Goal: Task Accomplishment & Management: Complete application form

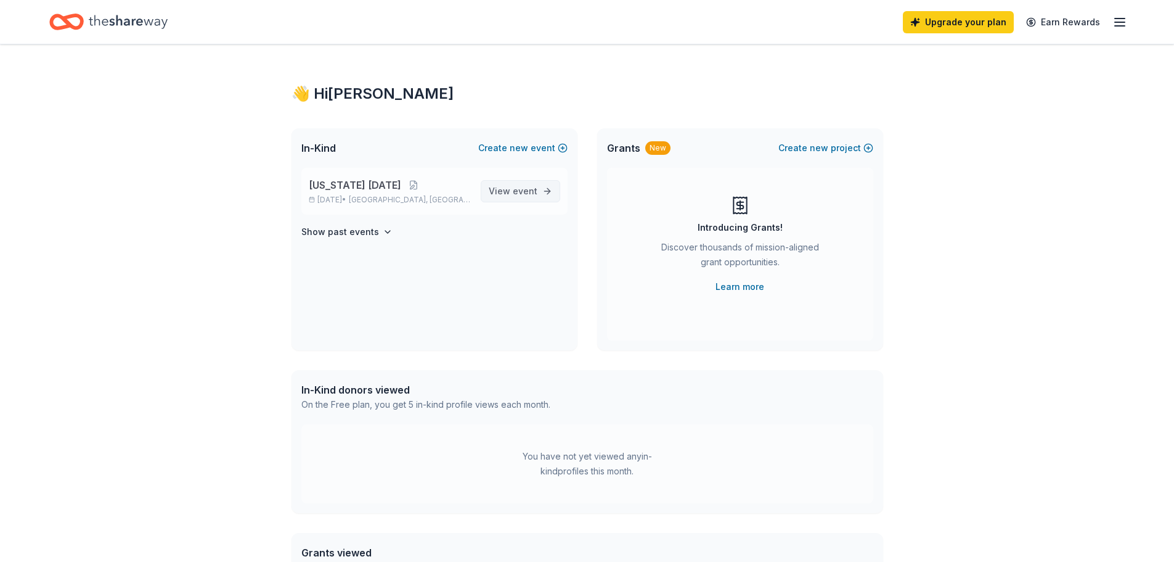
click at [503, 192] on span "View event" at bounding box center [513, 191] width 49 height 15
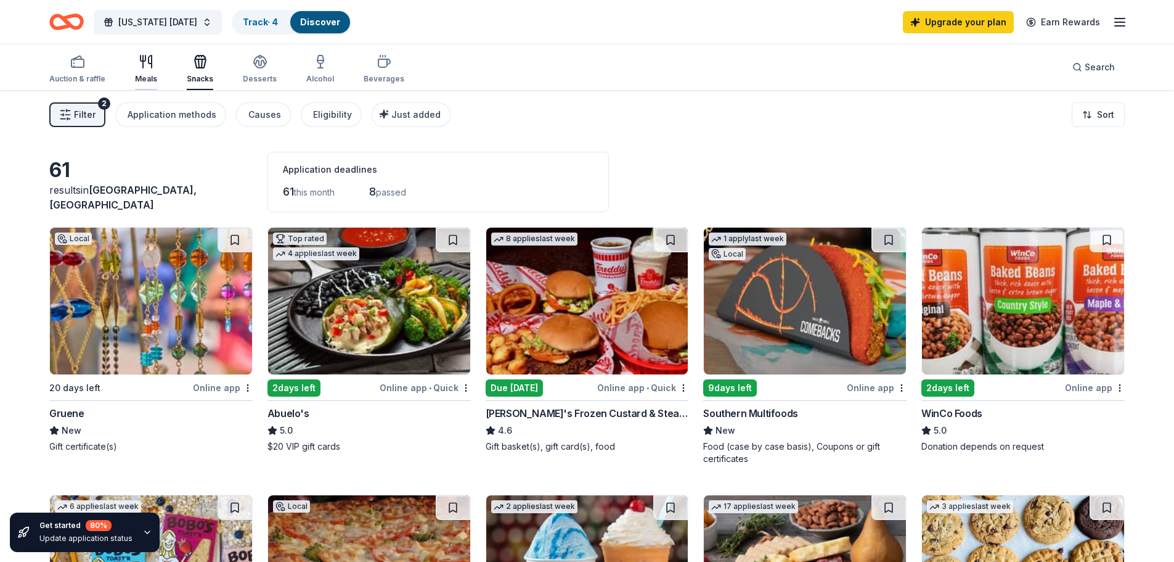
click at [143, 70] on div "Meals" at bounding box center [146, 69] width 22 height 30
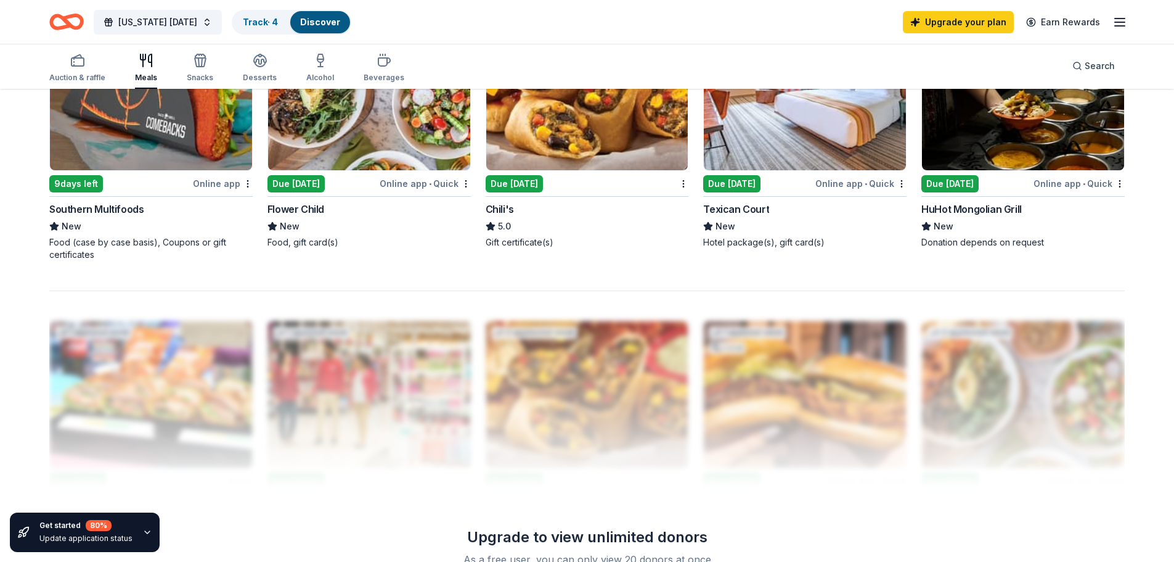
scroll to position [986, 0]
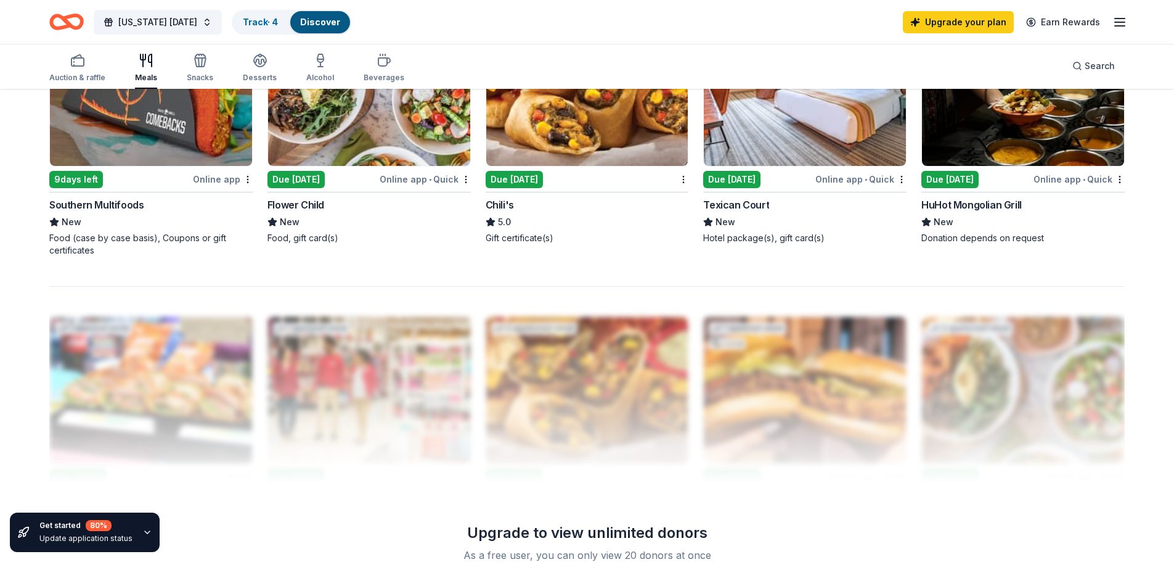
click at [573, 136] on img at bounding box center [587, 92] width 202 height 147
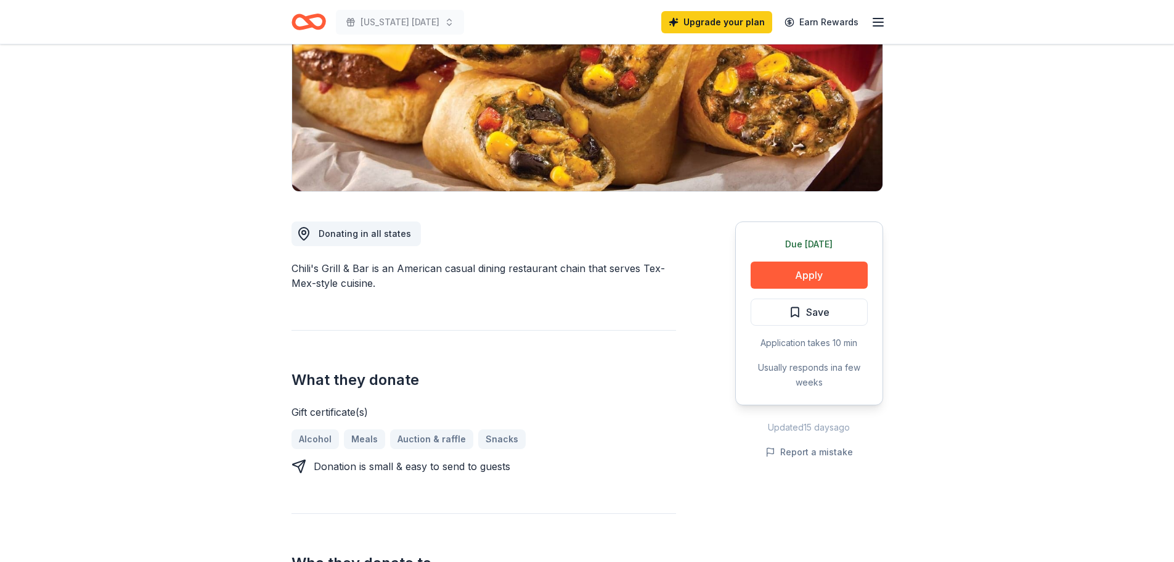
scroll to position [185, 0]
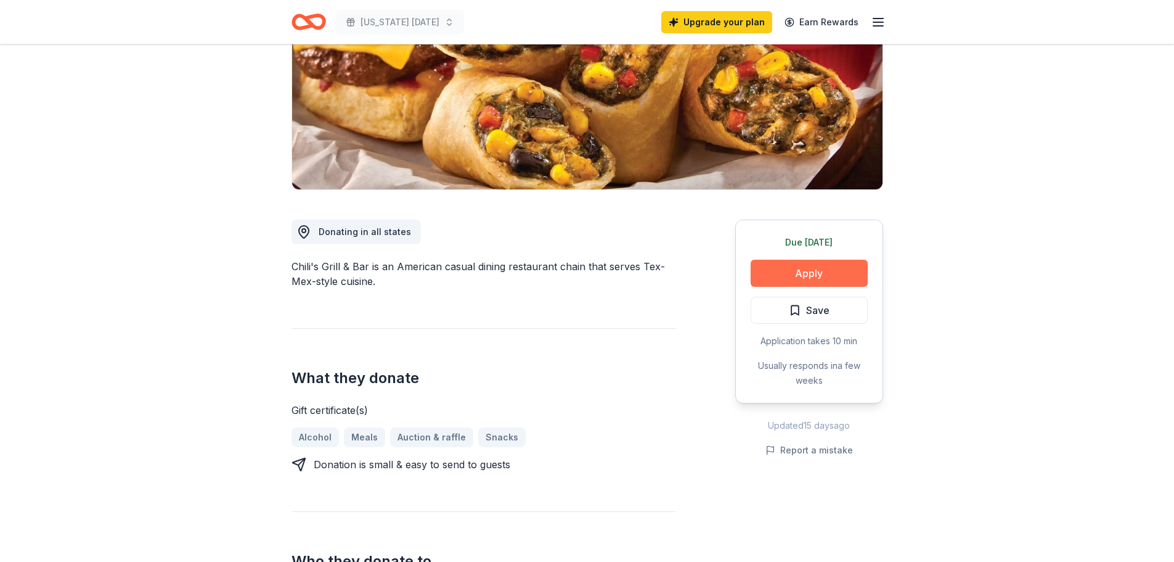
click at [859, 272] on button "Apply" at bounding box center [809, 273] width 117 height 27
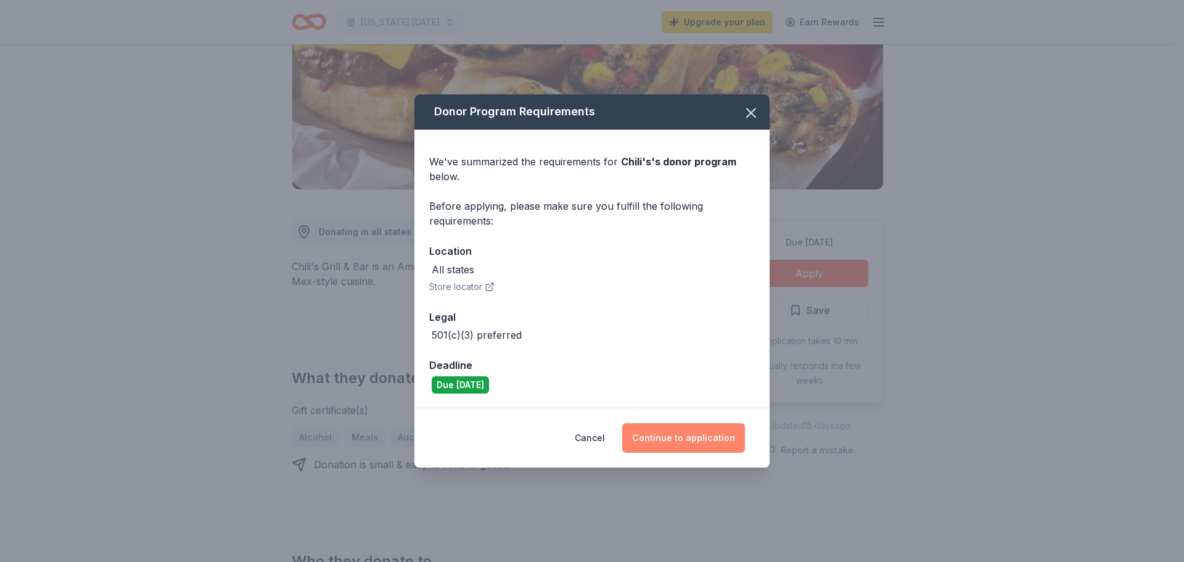
click at [693, 445] on button "Continue to application" at bounding box center [683, 438] width 123 height 30
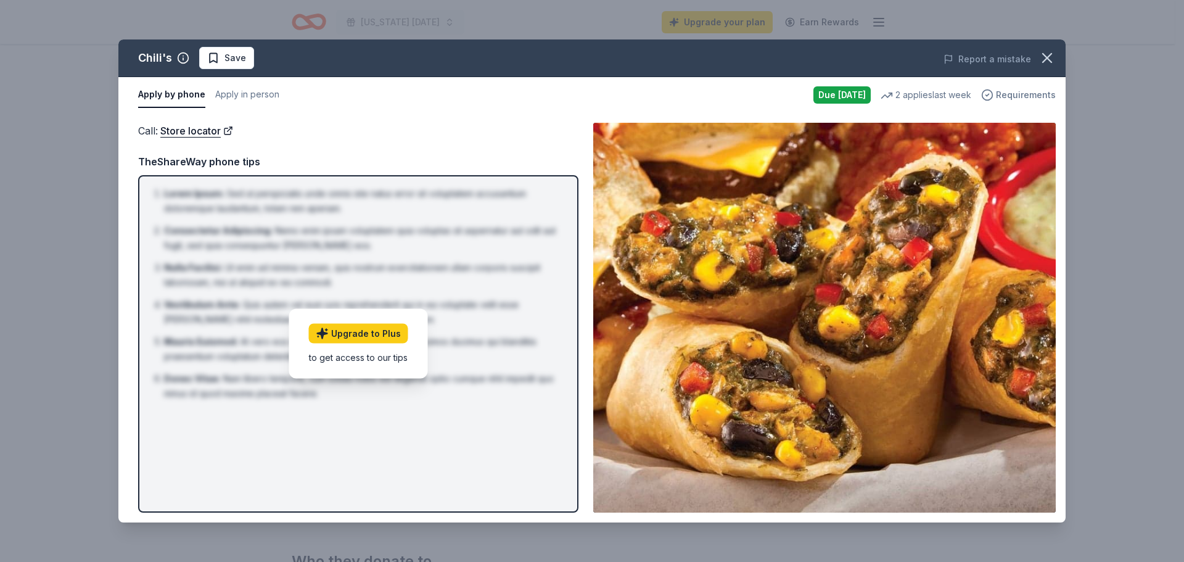
click at [1012, 93] on span "Requirements" at bounding box center [1026, 95] width 60 height 15
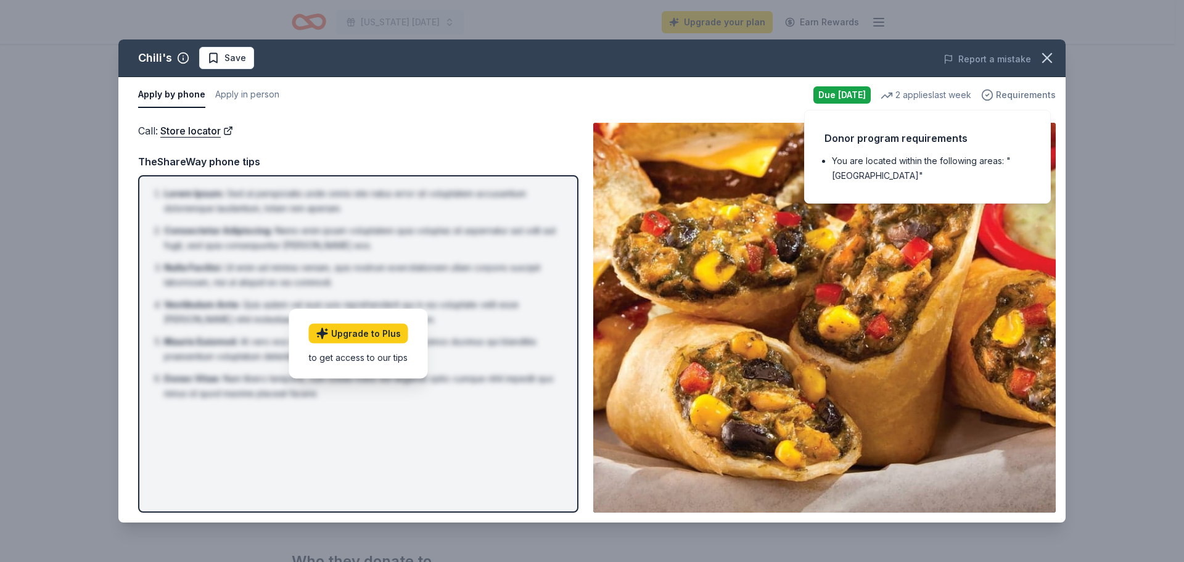
click at [1042, 97] on span "Requirements" at bounding box center [1026, 95] width 60 height 15
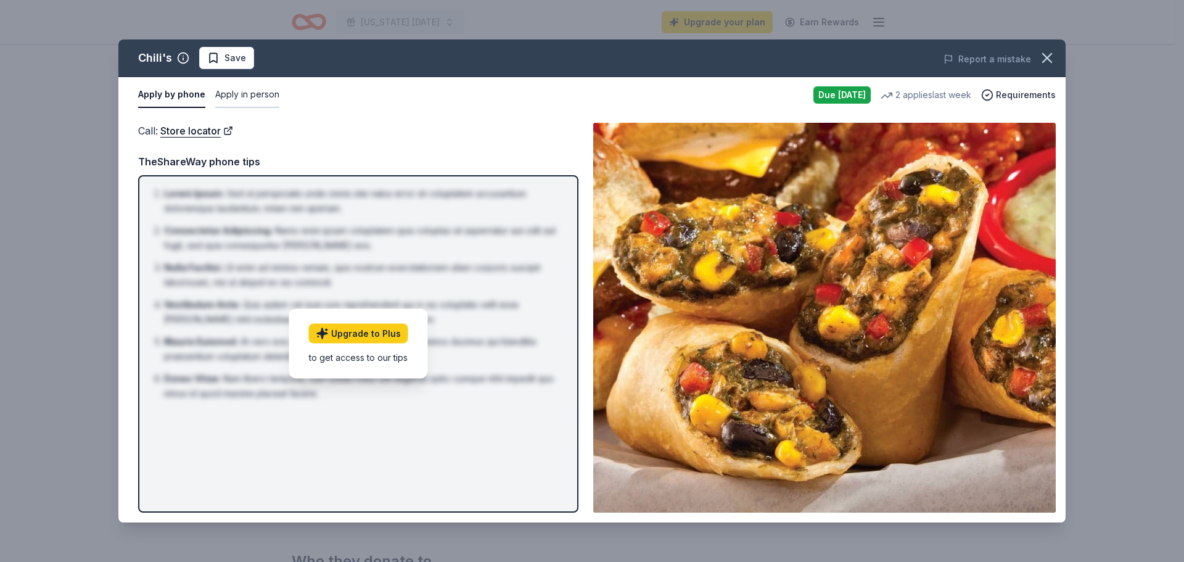
click at [268, 101] on button "Apply in person" at bounding box center [247, 95] width 64 height 26
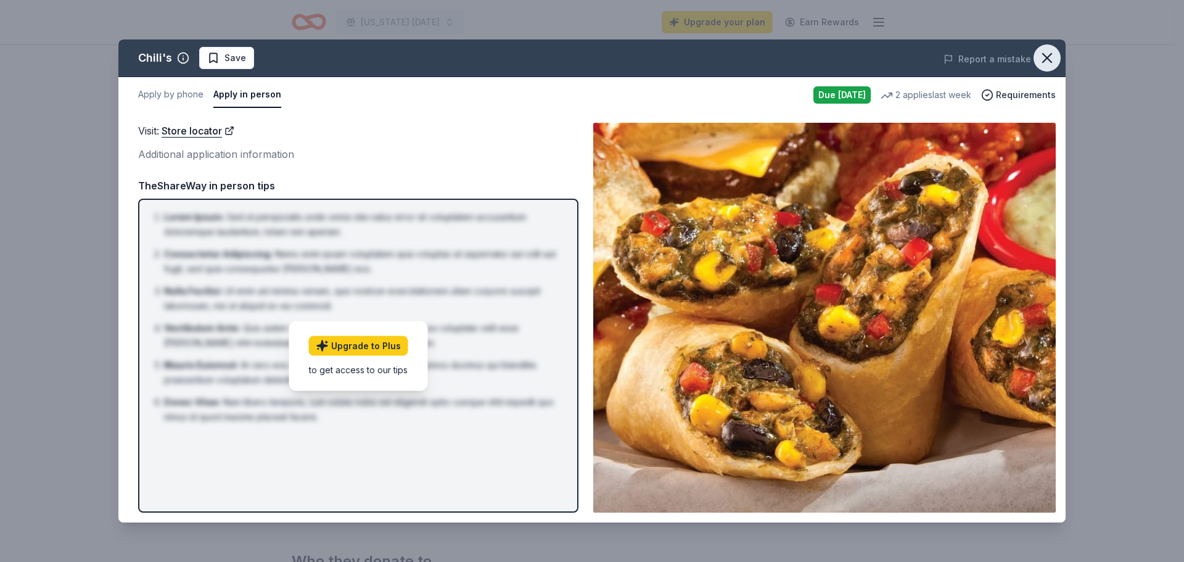
click at [1042, 62] on icon "button" at bounding box center [1046, 57] width 17 height 17
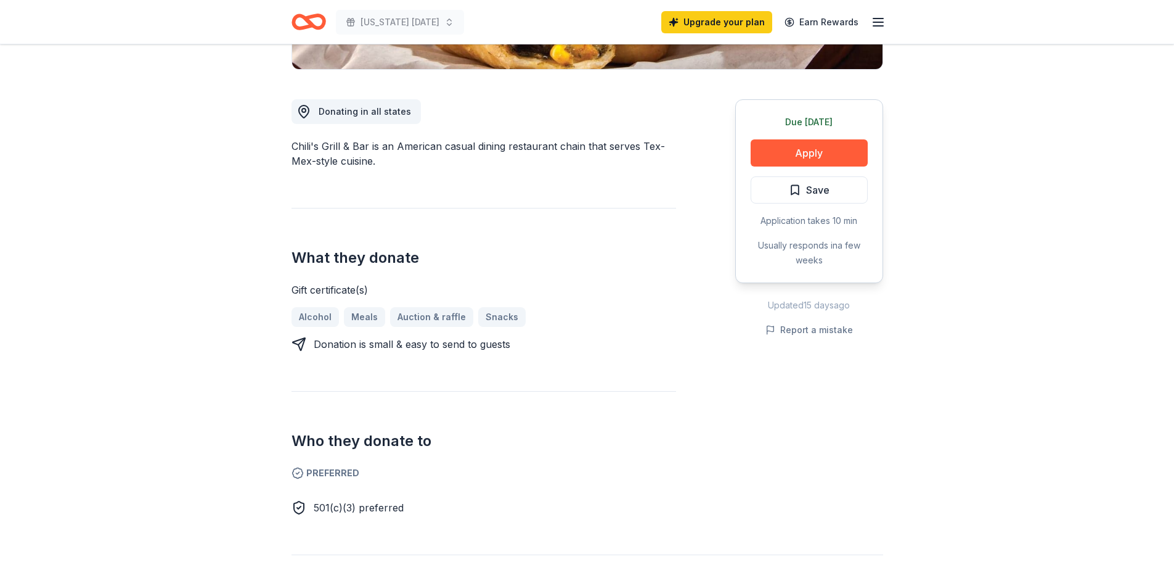
scroll to position [0, 0]
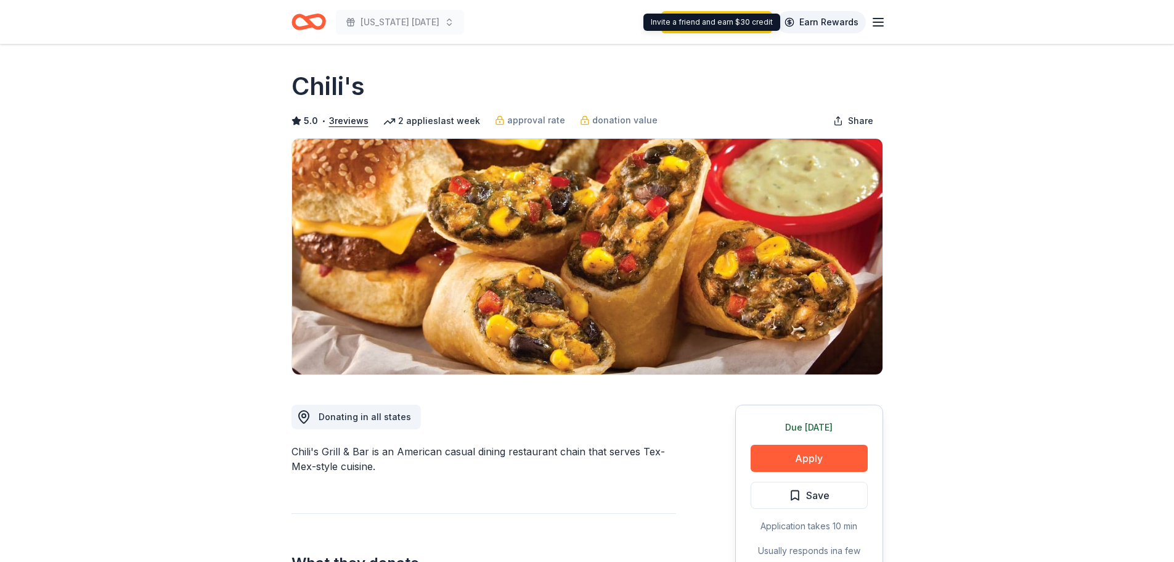
click at [866, 20] on div "Upgrade your plan Earn Rewards" at bounding box center [773, 21] width 224 height 29
click at [877, 18] on line "button" at bounding box center [879, 18] width 10 height 0
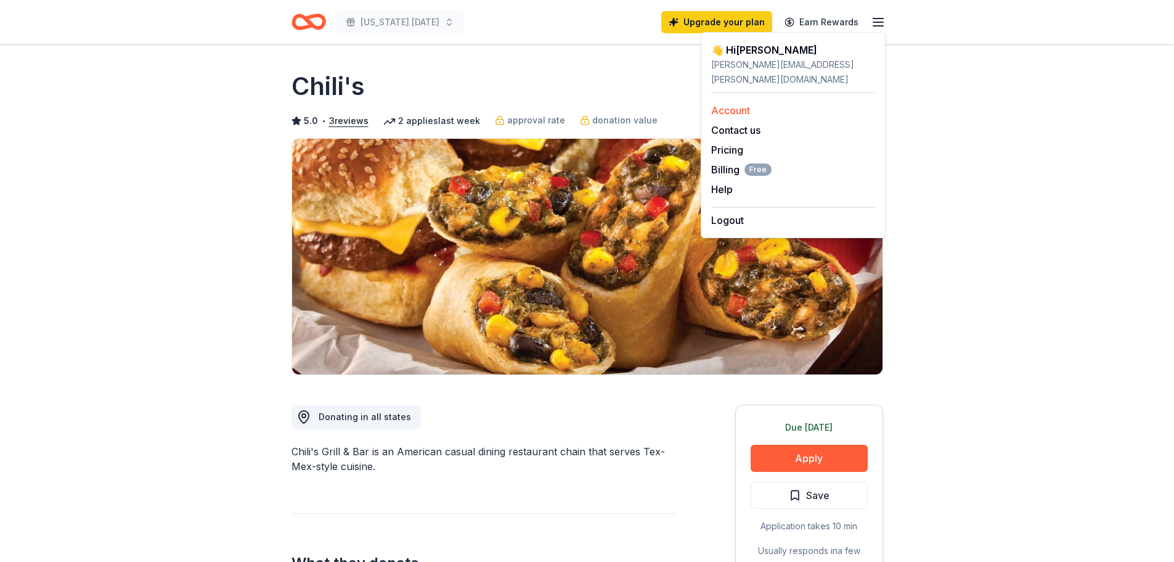
click at [745, 104] on link "Account" at bounding box center [730, 110] width 39 height 12
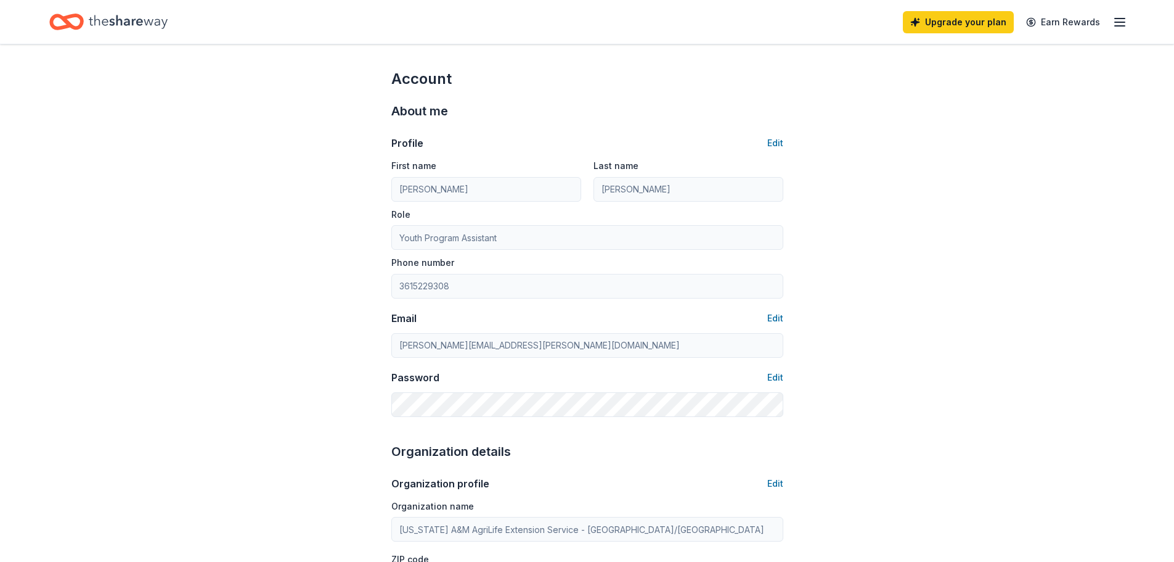
click at [1123, 20] on icon "button" at bounding box center [1120, 22] width 15 height 15
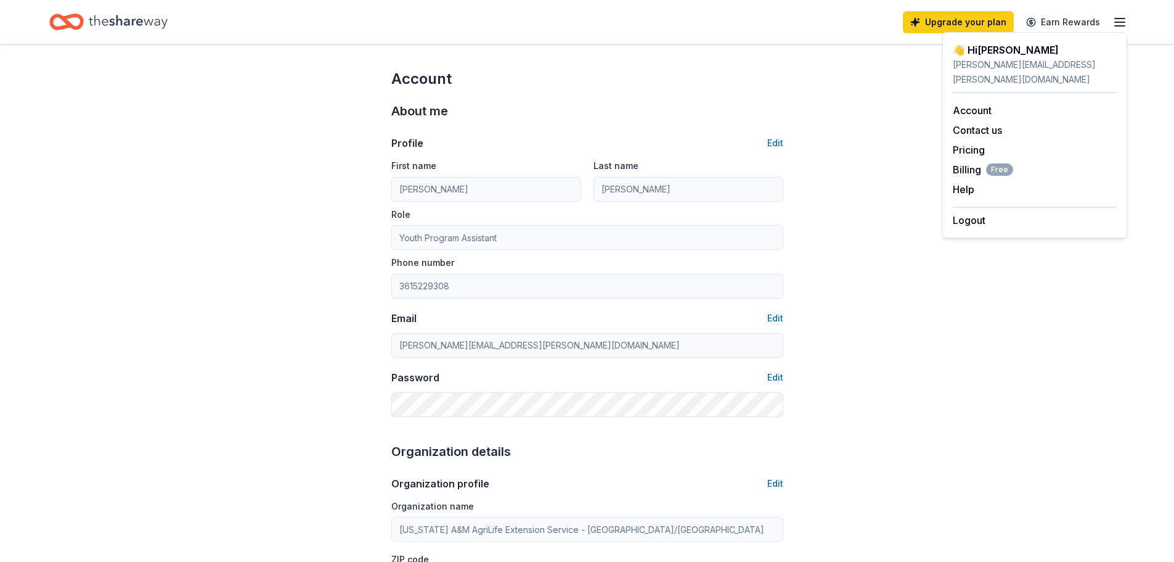
click at [120, 31] on icon "Home" at bounding box center [128, 21] width 79 height 25
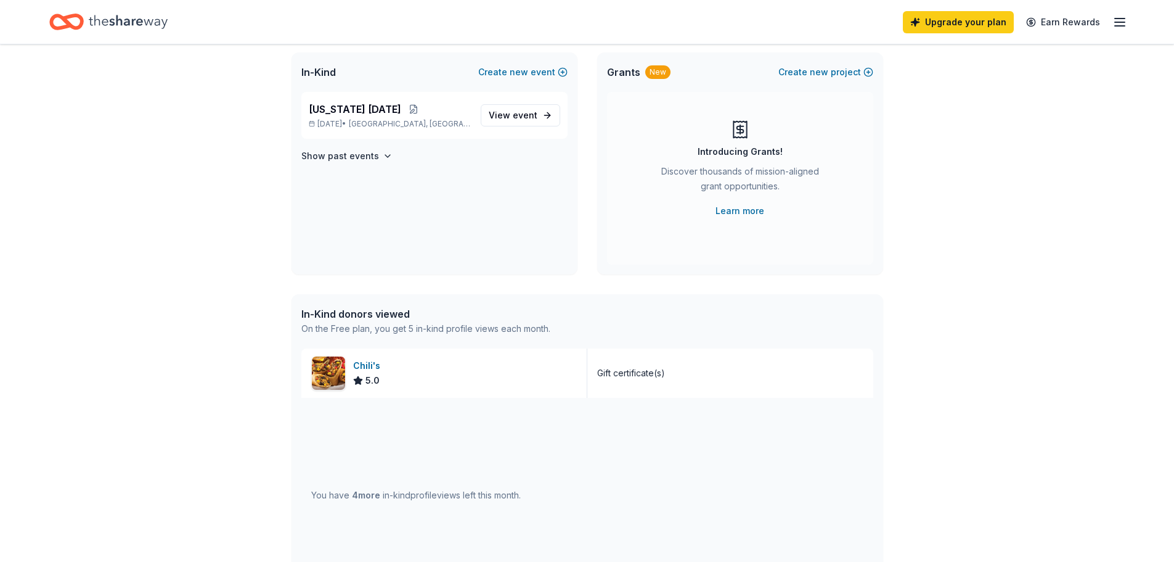
scroll to position [185, 0]
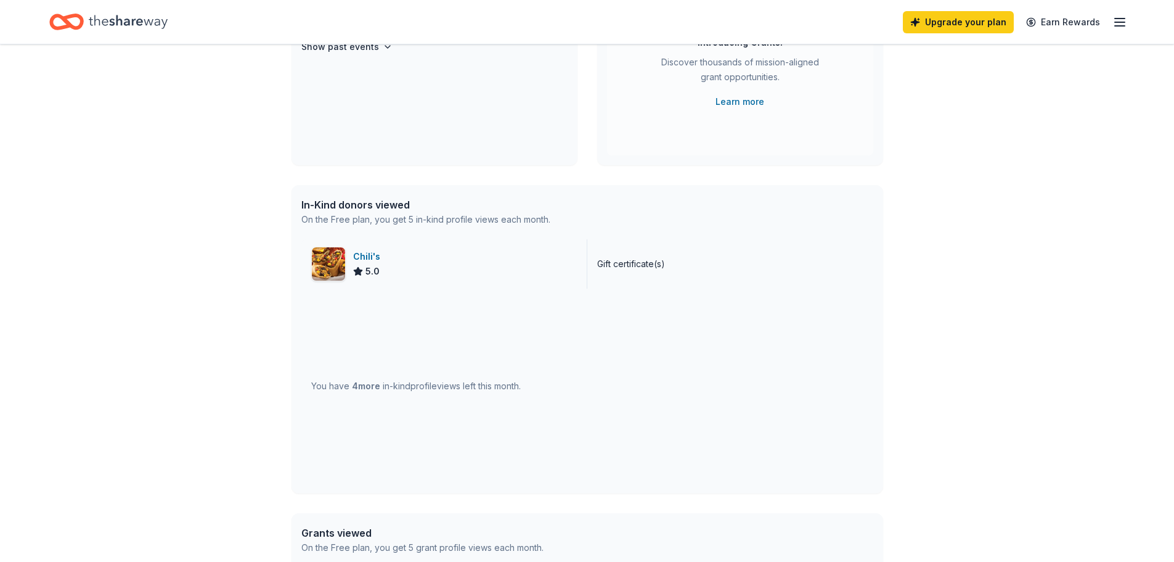
click at [425, 255] on div "Chili's 5.0" at bounding box center [444, 263] width 286 height 49
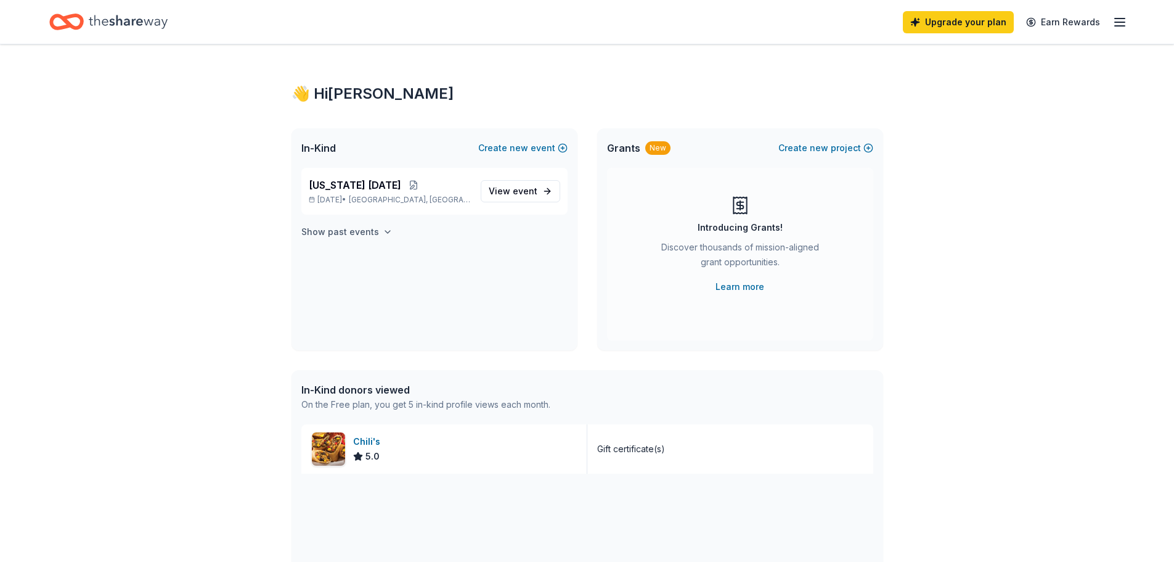
click at [368, 232] on h4 "Show past events" at bounding box center [340, 231] width 78 height 15
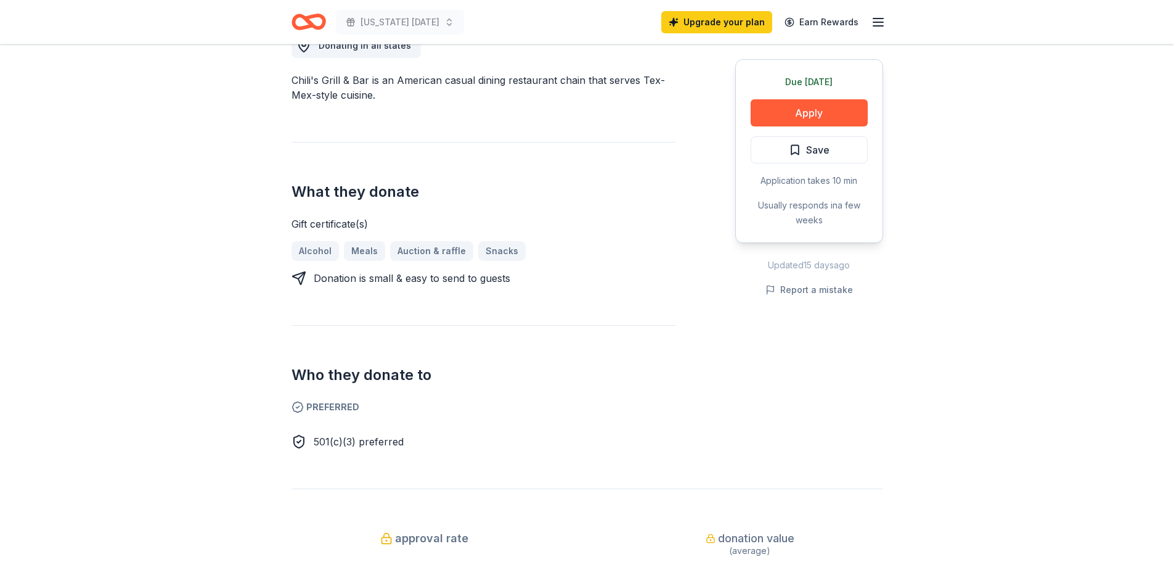
scroll to position [154, 0]
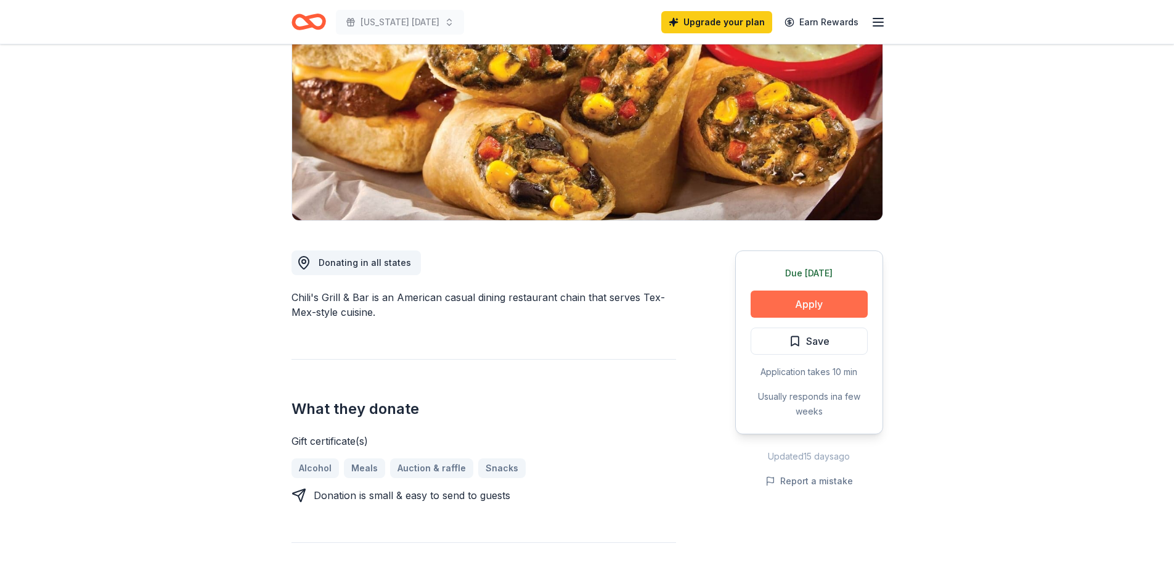
click at [824, 298] on button "Apply" at bounding box center [809, 303] width 117 height 27
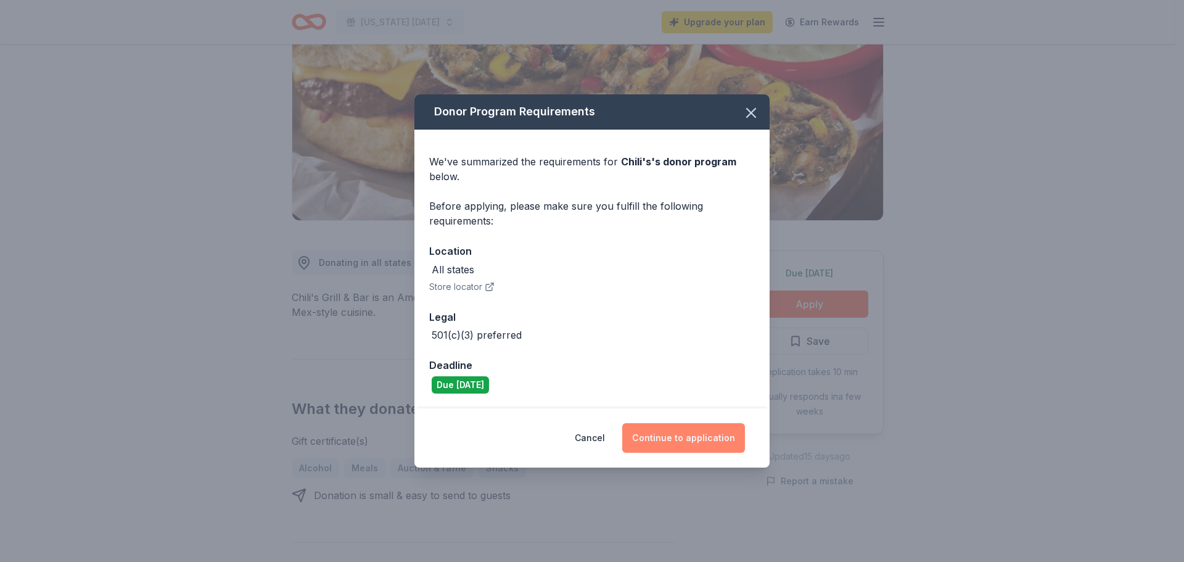
click at [661, 433] on button "Continue to application" at bounding box center [683, 438] width 123 height 30
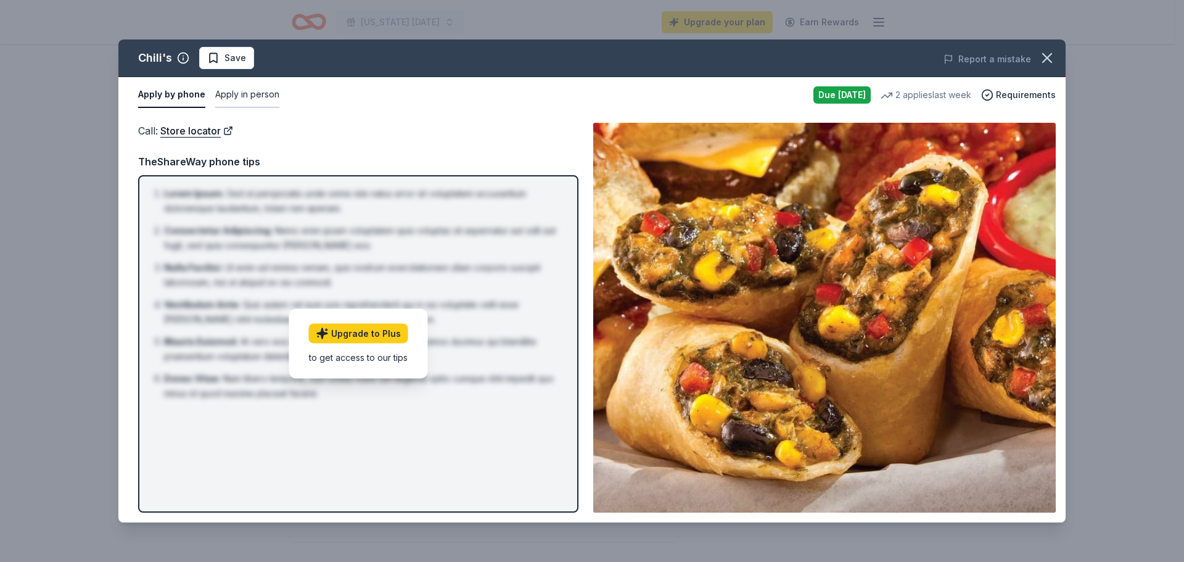
click at [235, 90] on button "Apply in person" at bounding box center [247, 95] width 64 height 26
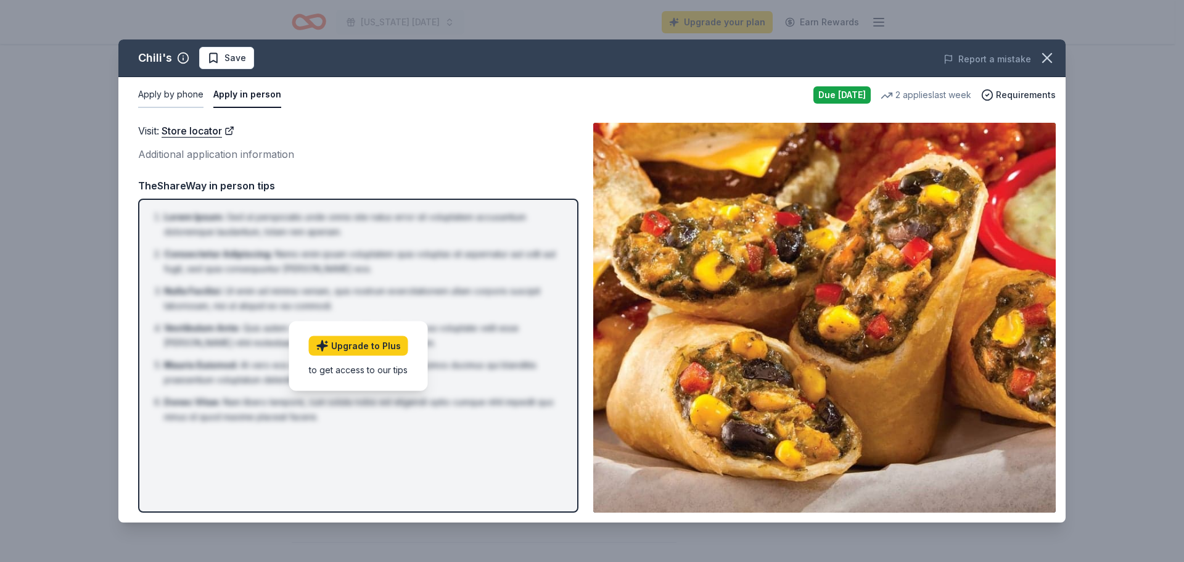
click at [170, 95] on button "Apply by phone" at bounding box center [170, 95] width 65 height 26
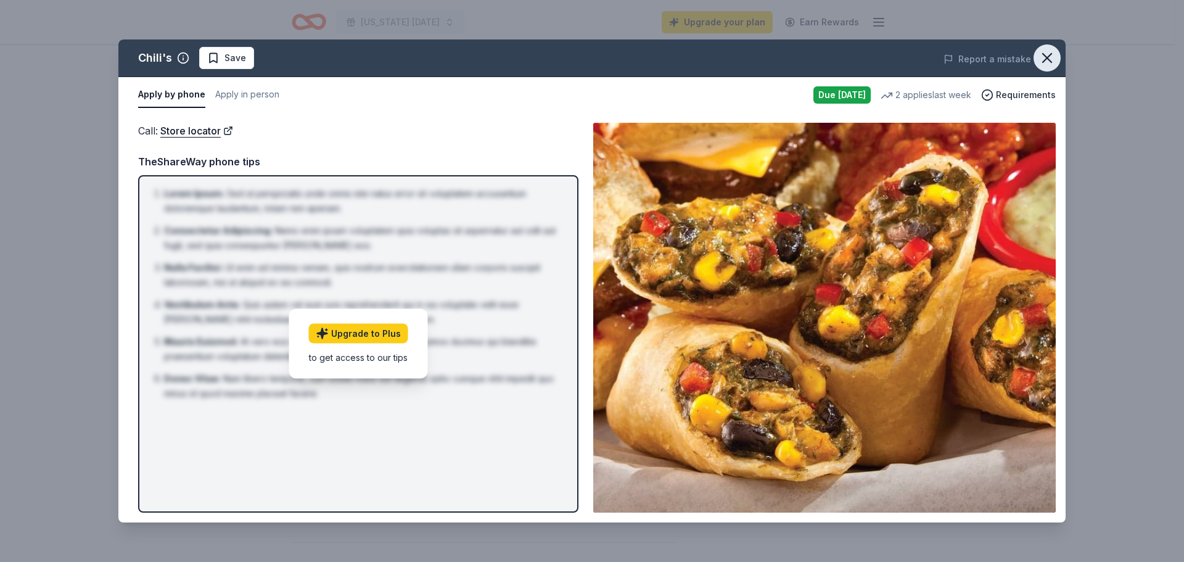
click at [1050, 66] on icon "button" at bounding box center [1046, 57] width 17 height 17
